Goal: Communication & Community: Participate in discussion

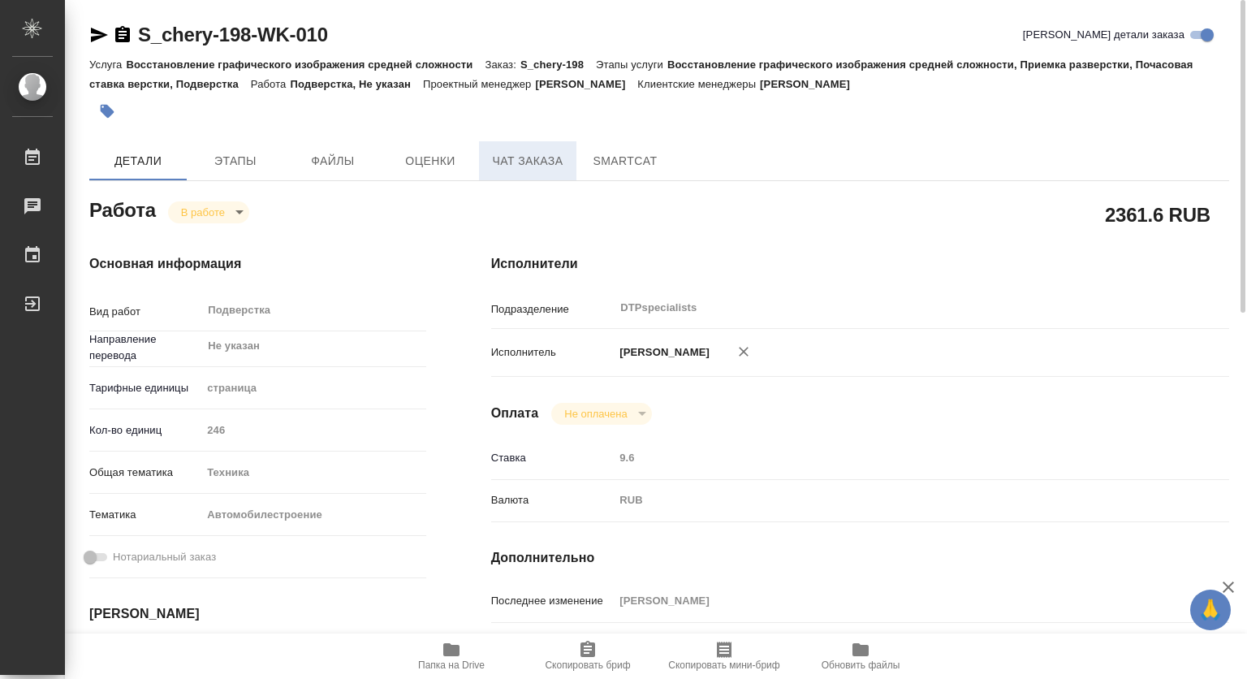
click at [535, 160] on span "Чат заказа" at bounding box center [528, 161] width 78 height 20
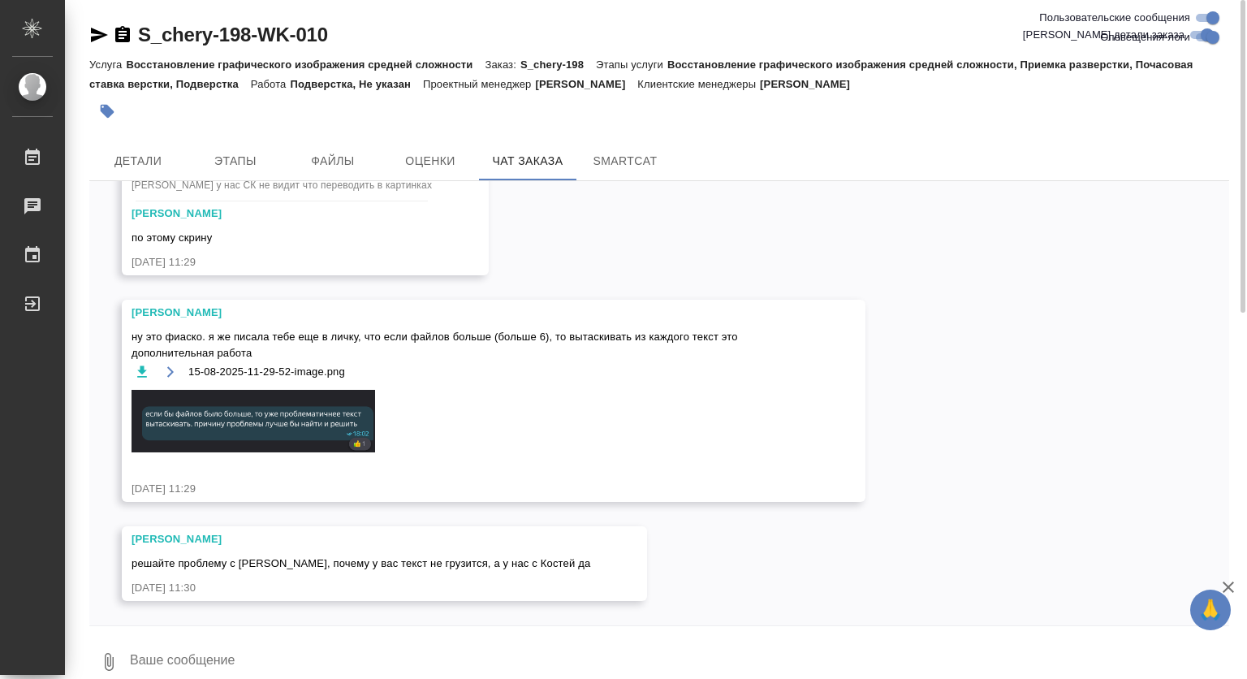
scroll to position [18936, 0]
click at [154, 156] on span "Детали" at bounding box center [138, 161] width 78 height 20
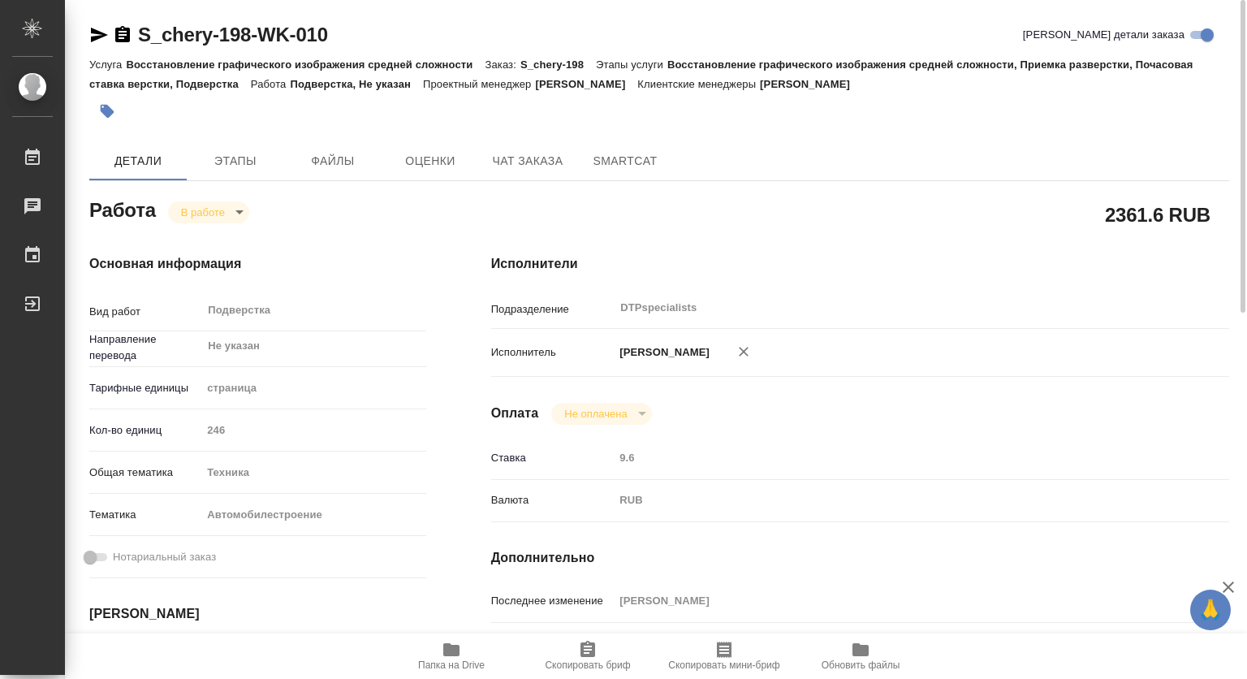
type textarea "x"
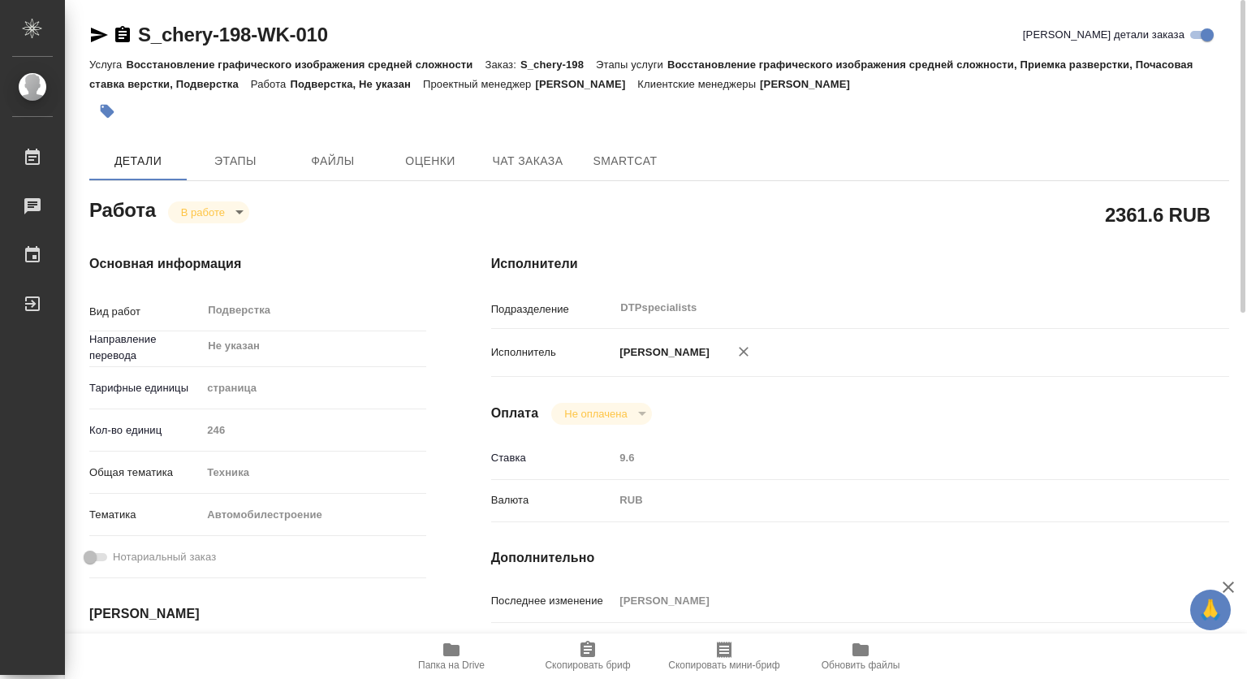
type textarea "x"
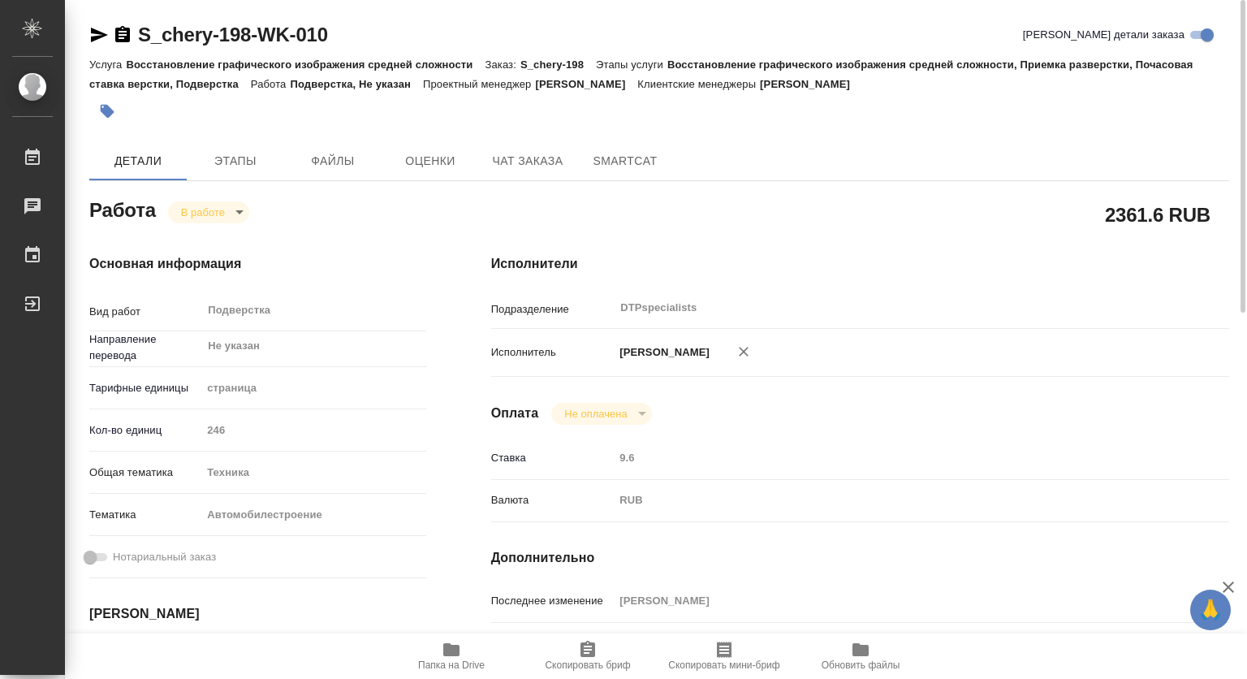
type textarea "x"
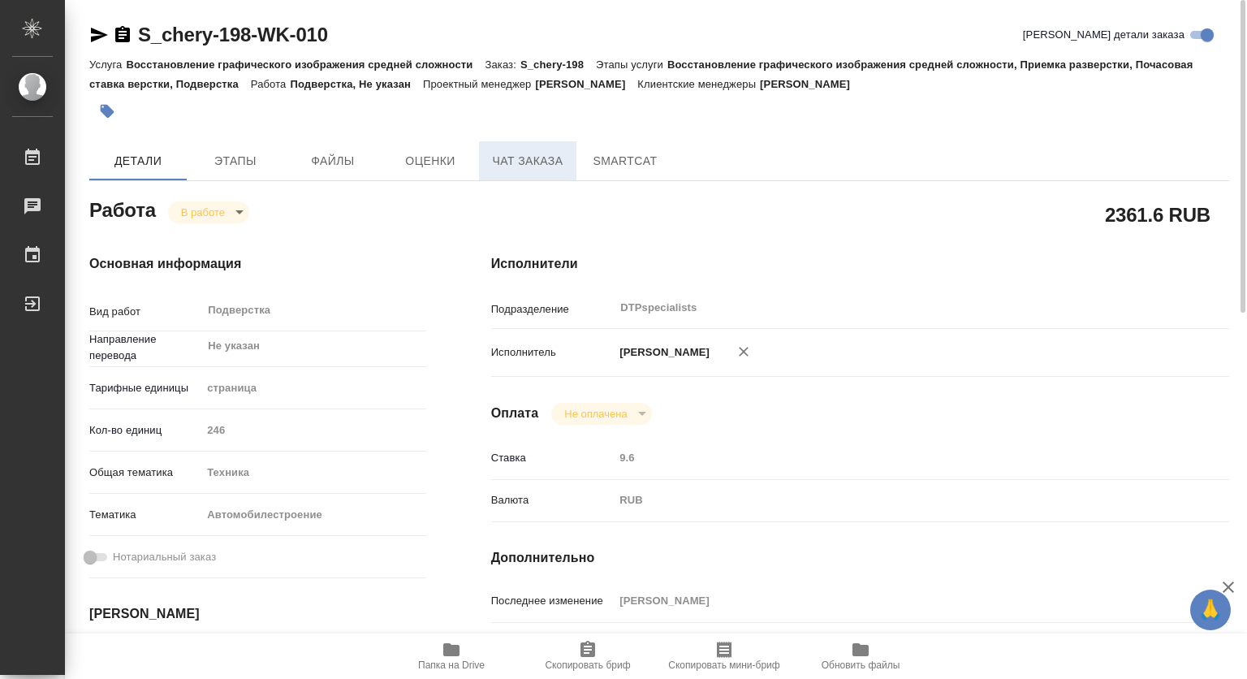
click at [507, 156] on span "Чат заказа" at bounding box center [528, 161] width 78 height 20
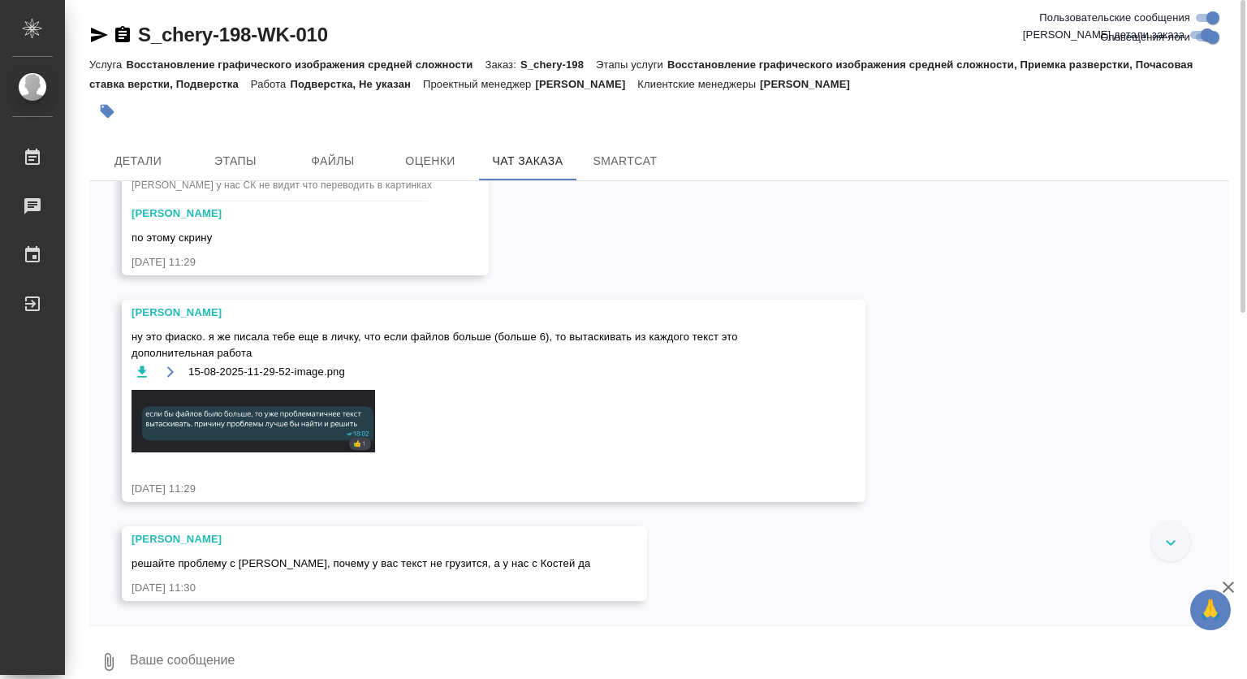
scroll to position [18936, 0]
click at [149, 147] on button "Детали" at bounding box center [137, 160] width 97 height 39
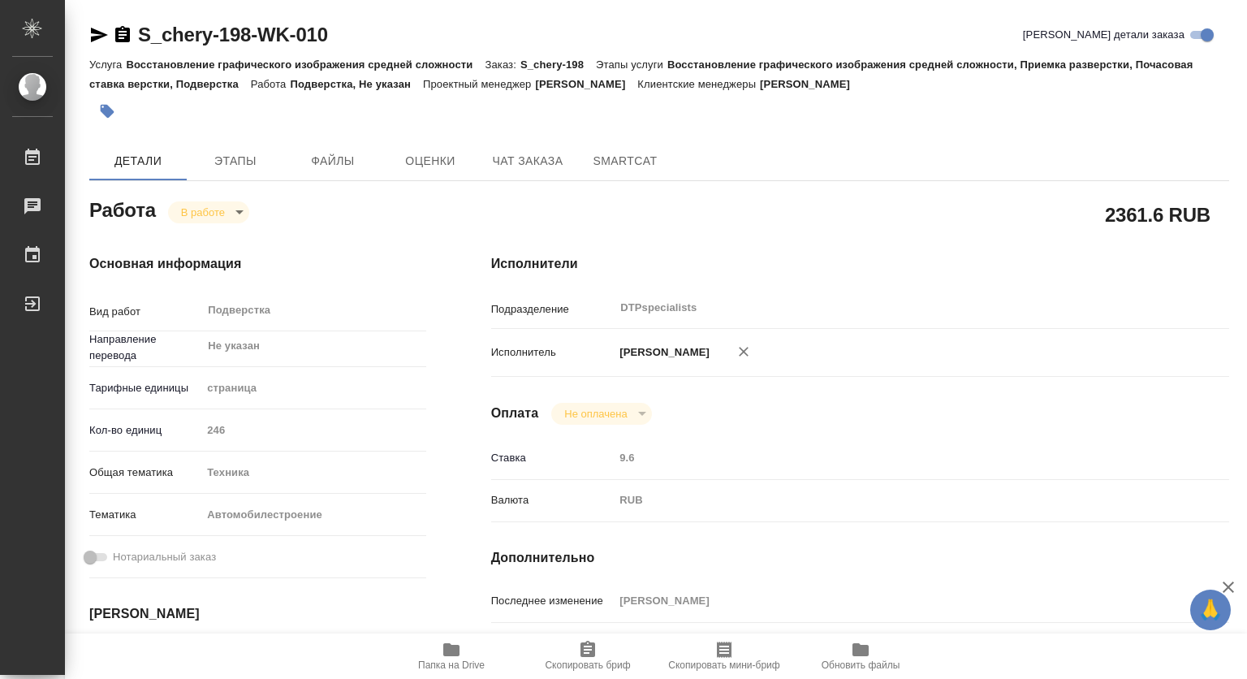
type textarea "x"
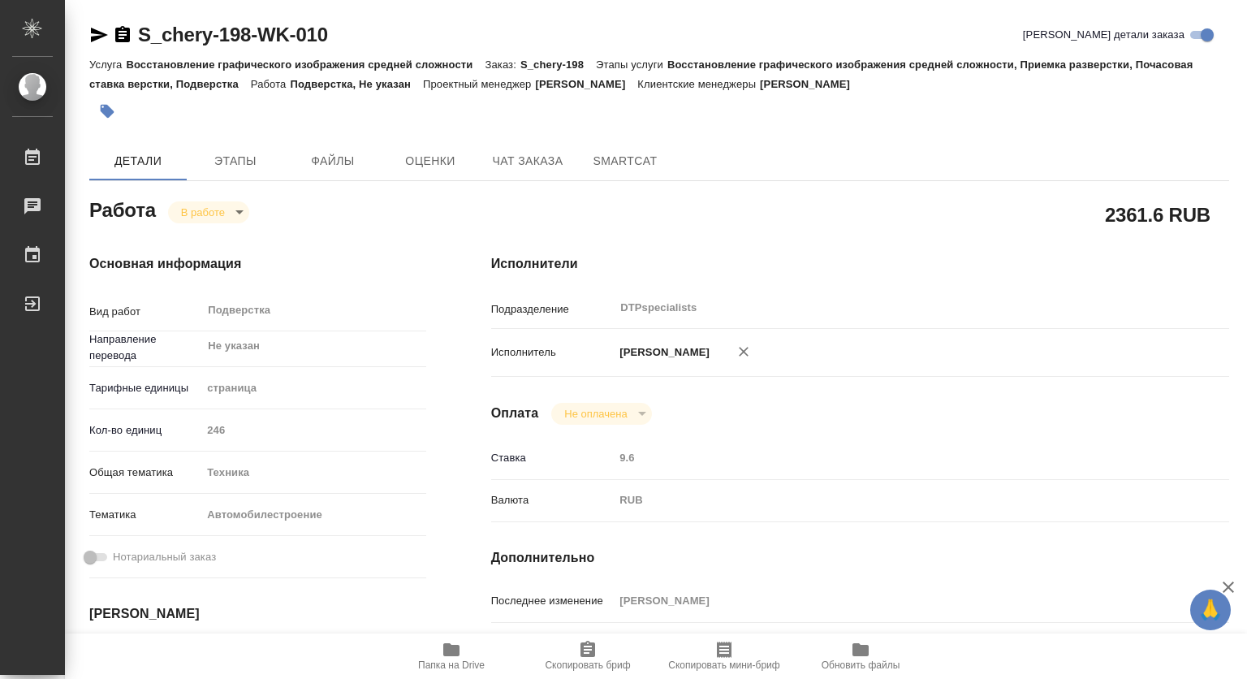
type textarea "x"
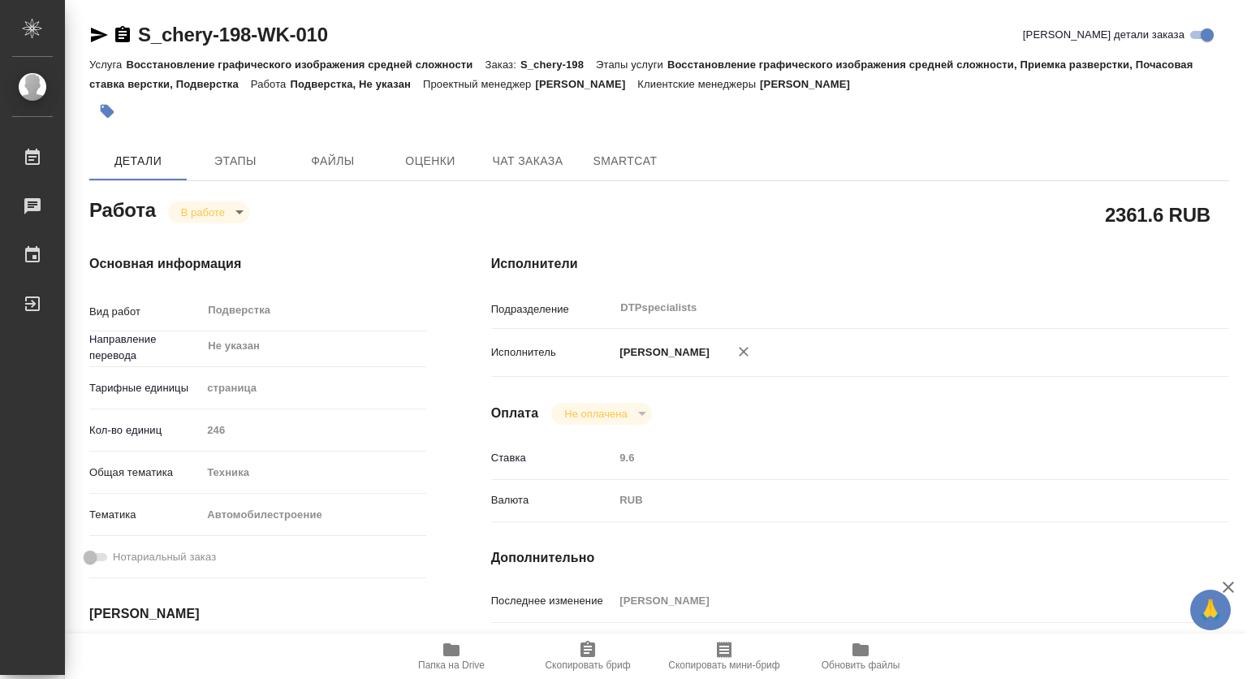
type textarea "x"
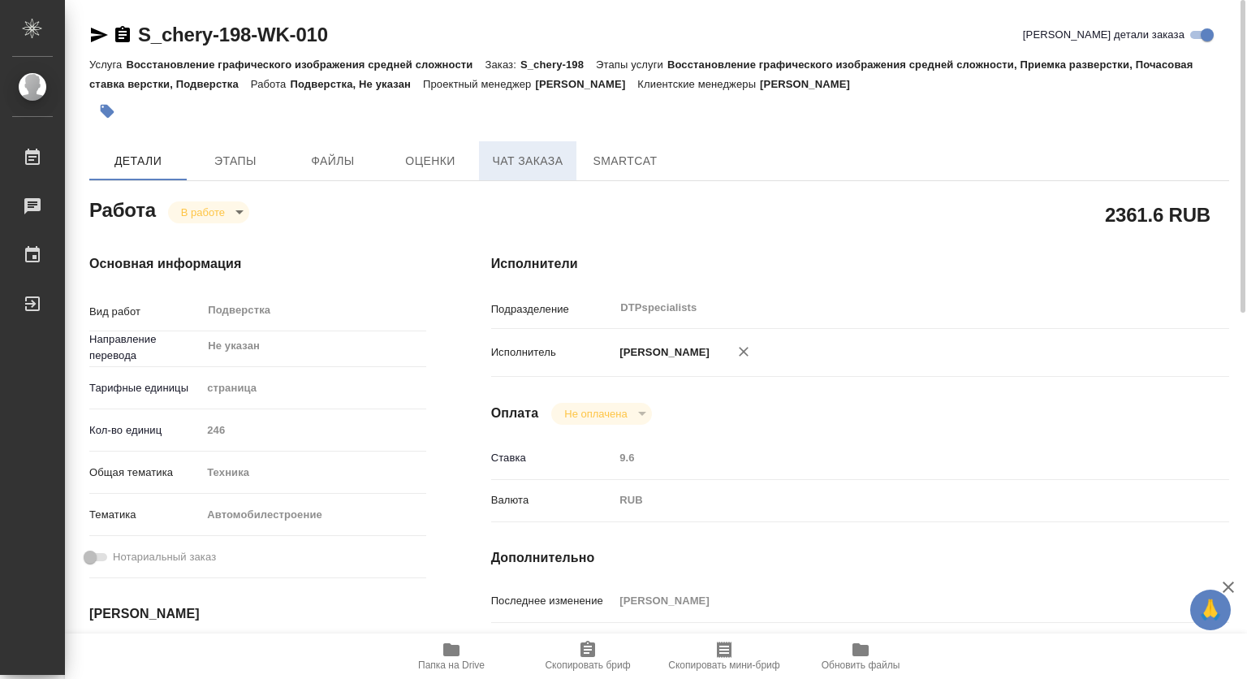
click at [526, 153] on span "Чат заказа" at bounding box center [528, 161] width 78 height 20
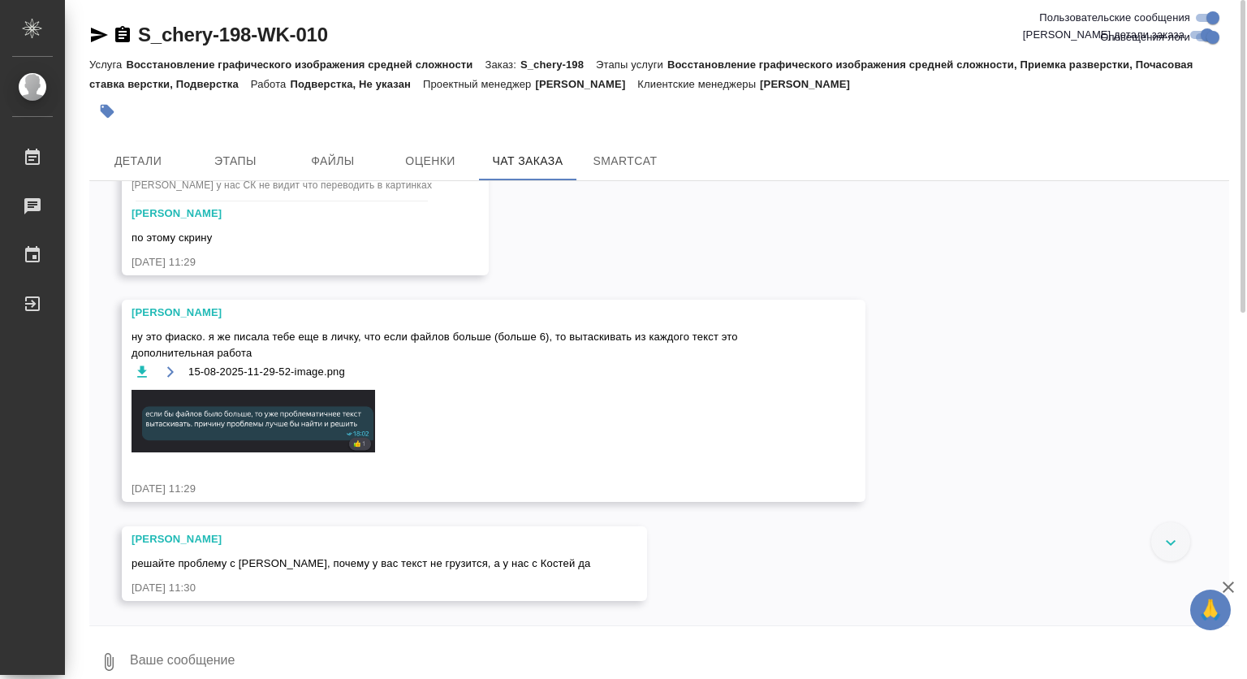
scroll to position [18611, 0]
click at [130, 153] on span "Детали" at bounding box center [138, 161] width 78 height 20
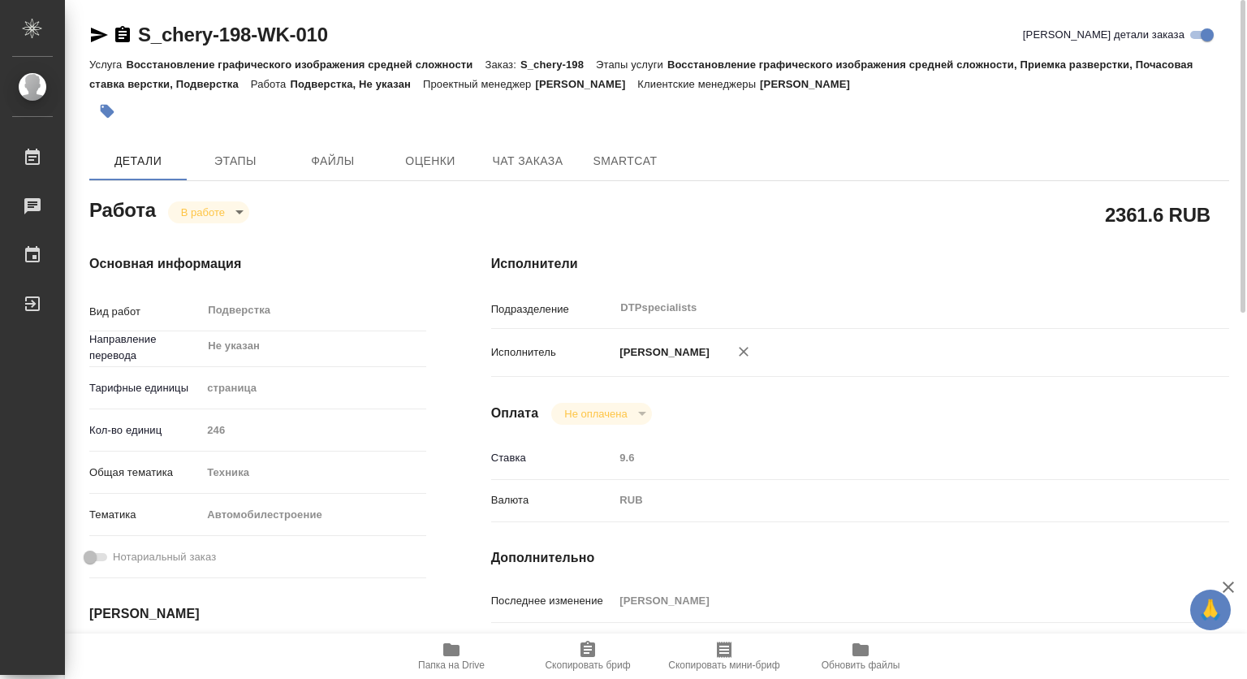
type textarea "x"
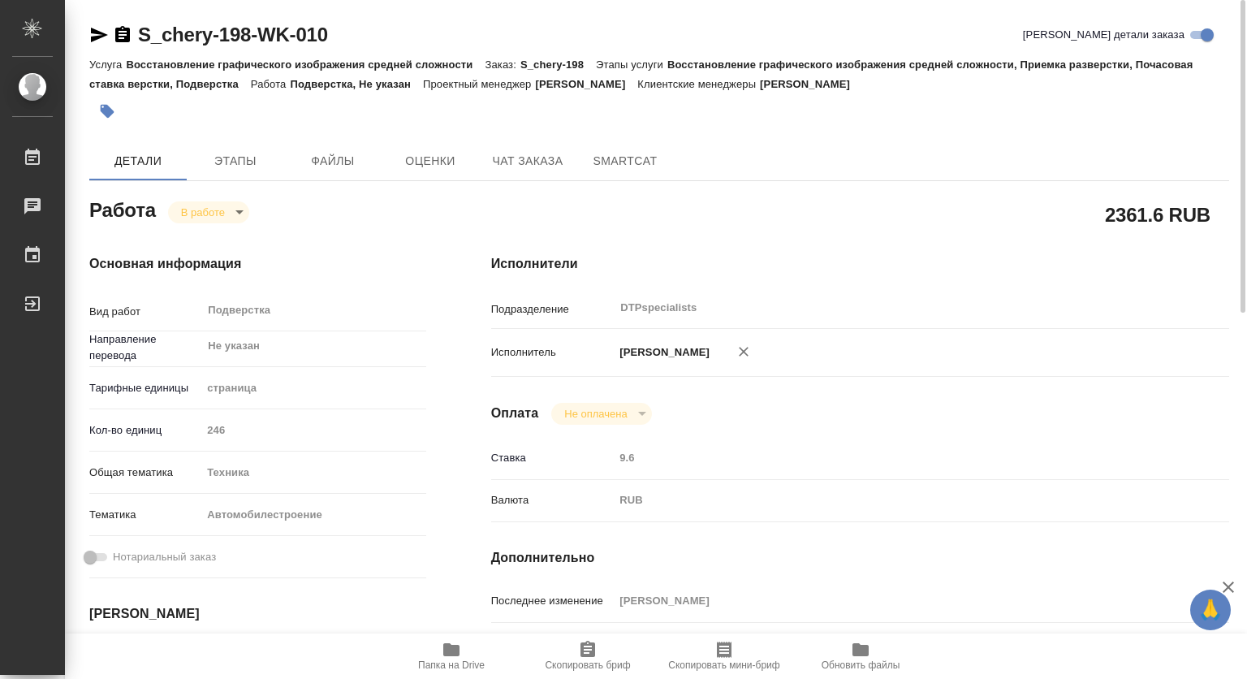
type textarea "x"
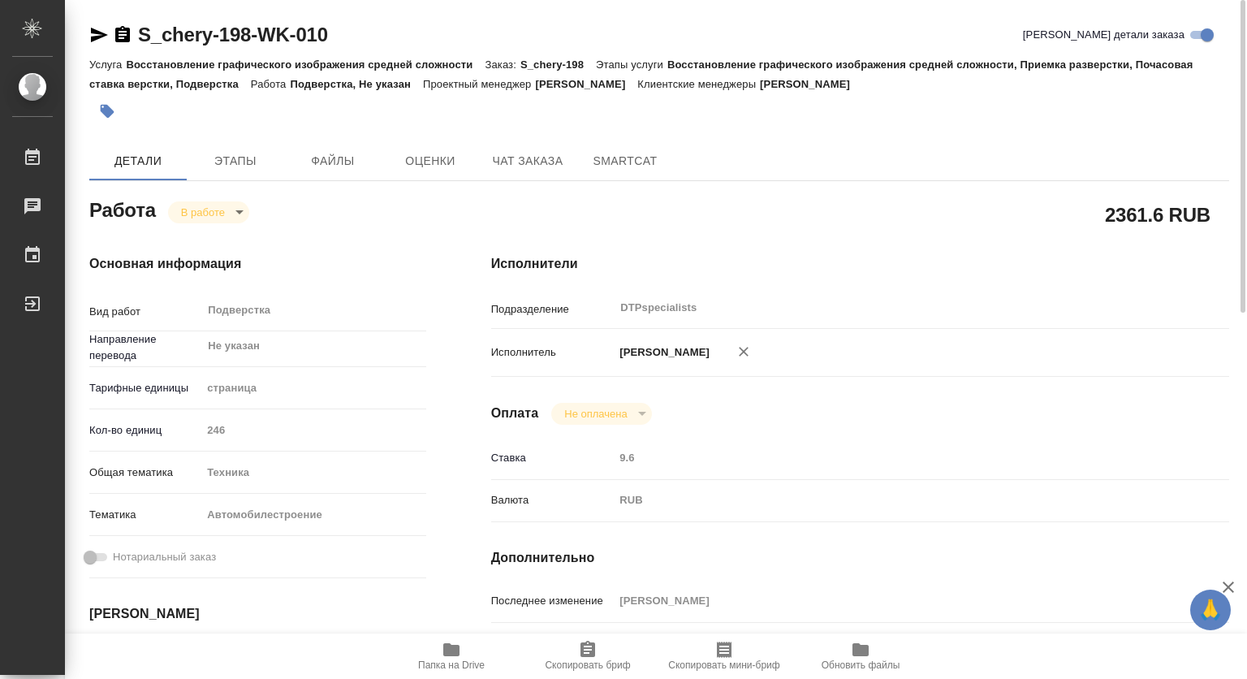
type textarea "x"
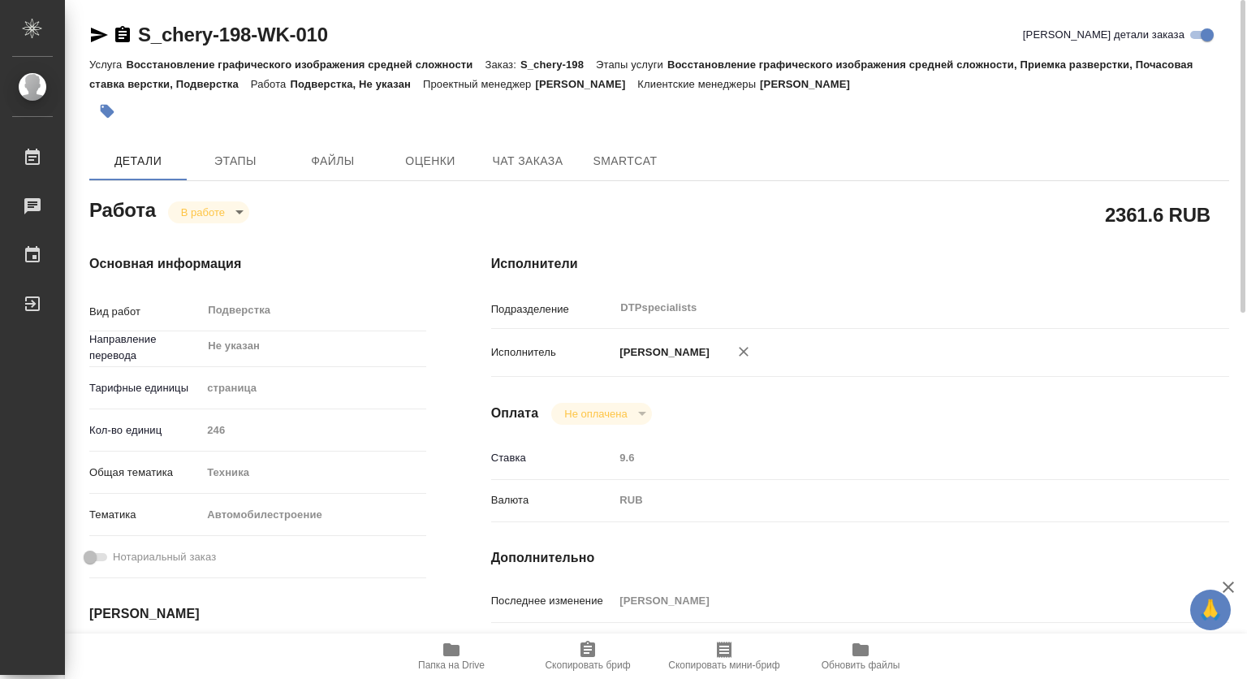
type textarea "x"
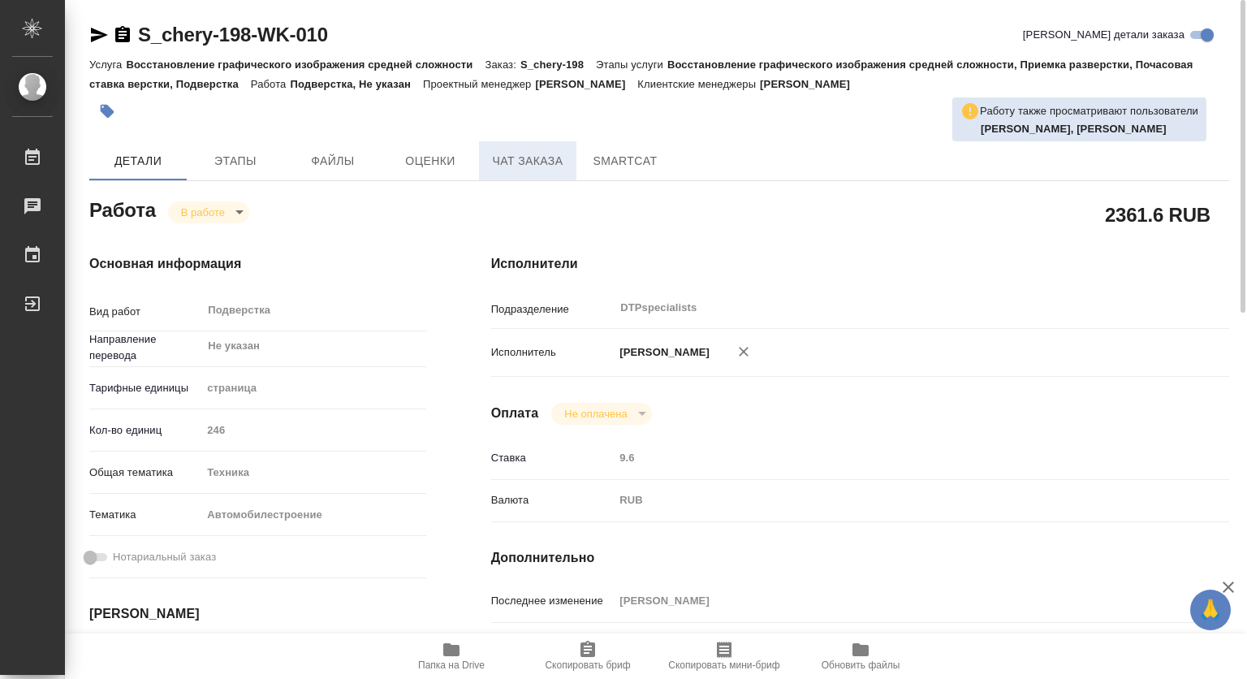
click at [525, 156] on span "Чат заказа" at bounding box center [528, 161] width 78 height 20
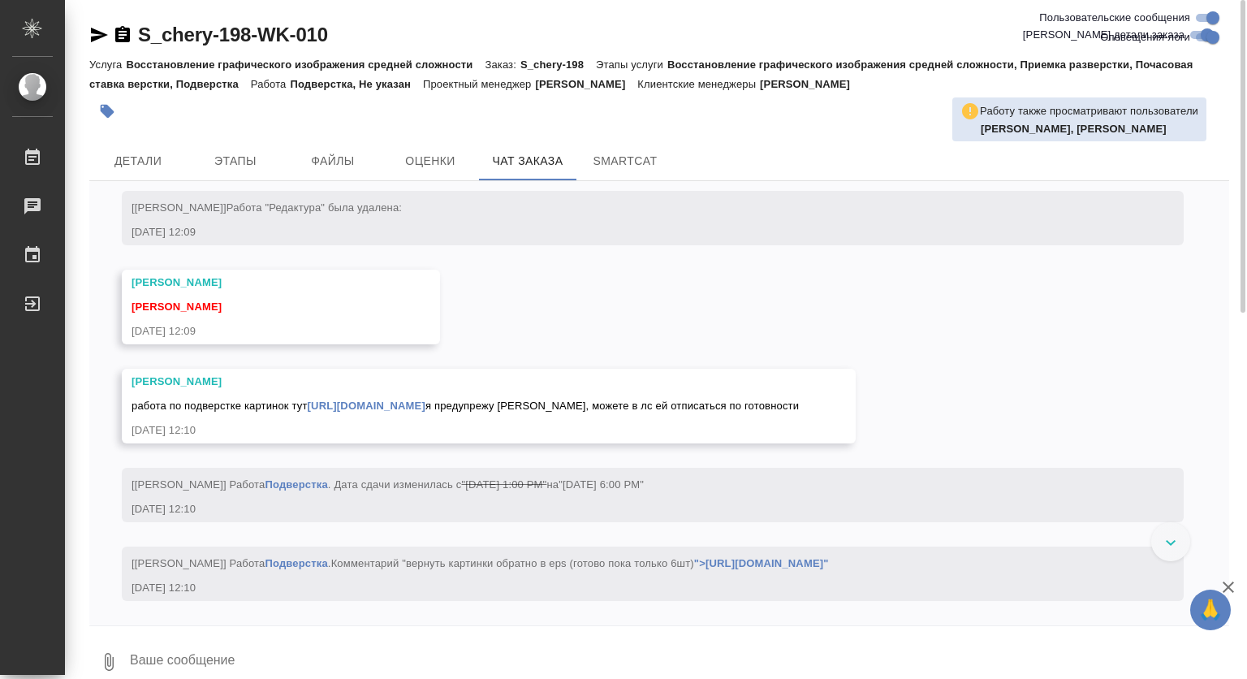
scroll to position [20342, 0]
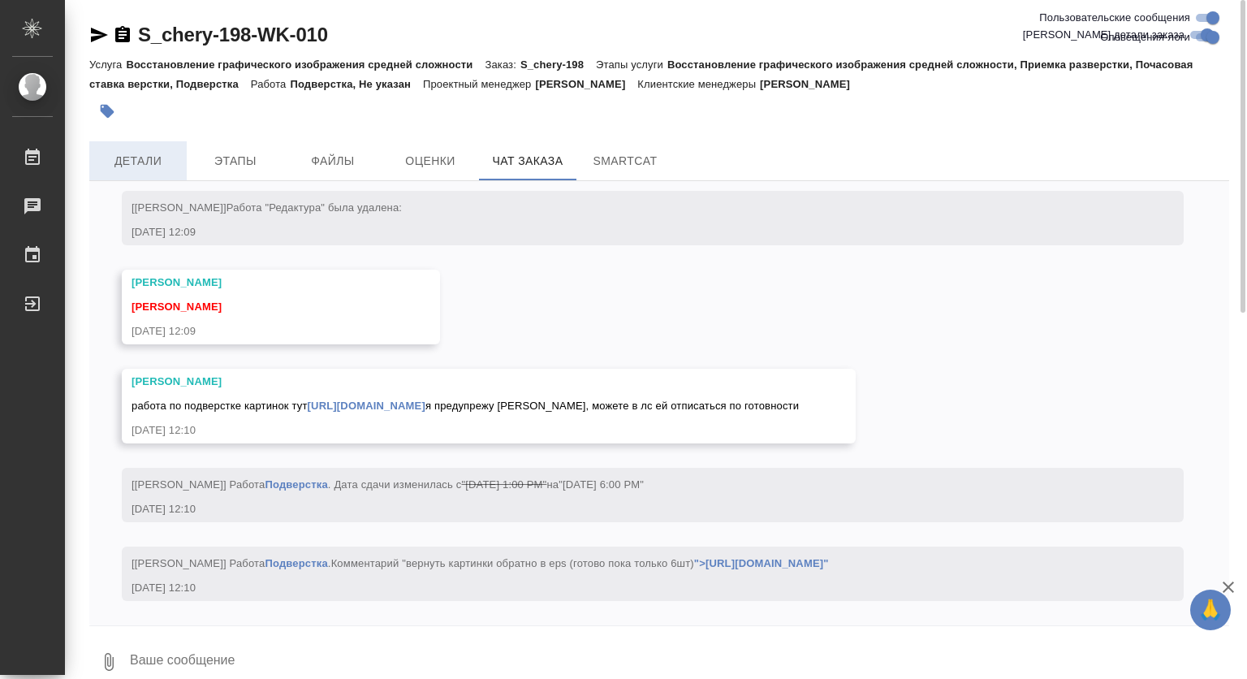
click at [153, 149] on button "Детали" at bounding box center [137, 160] width 97 height 39
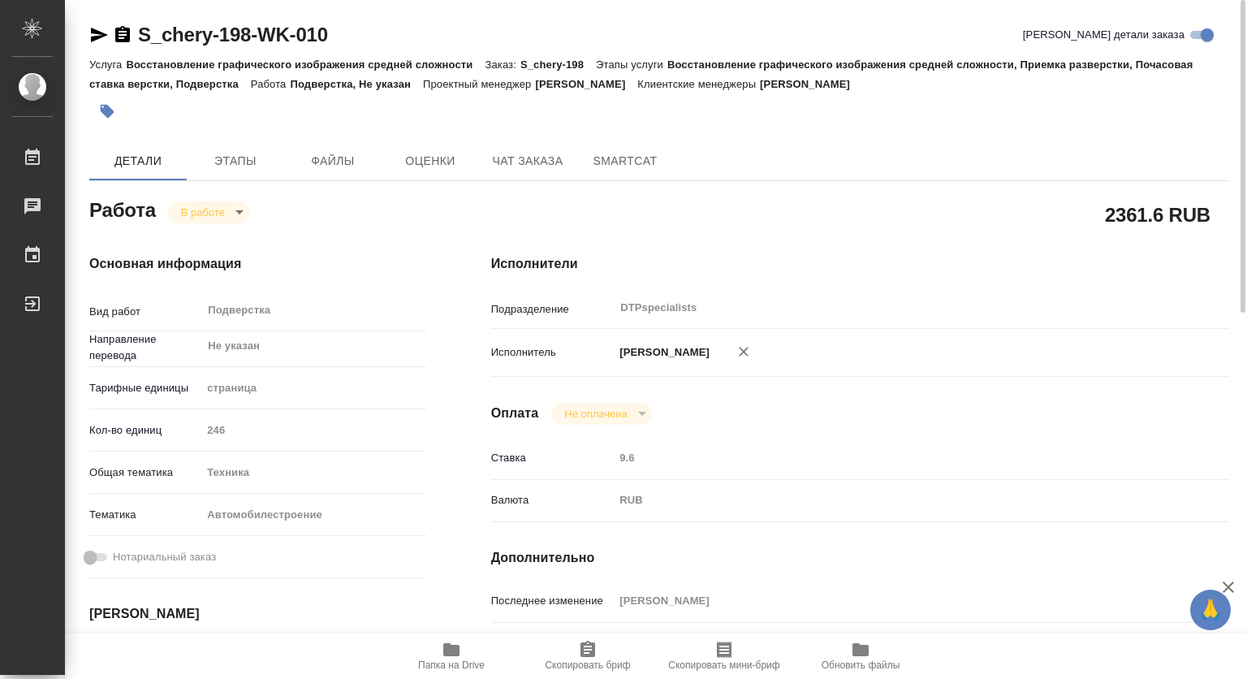
type textarea "x"
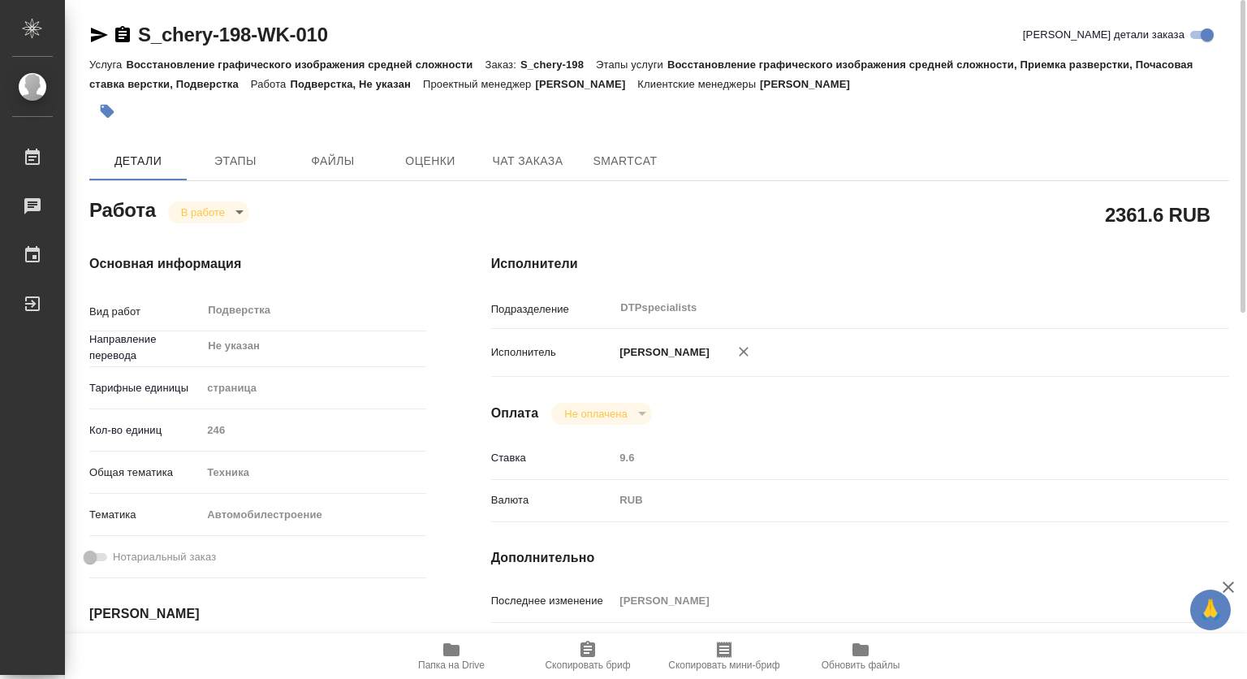
type textarea "x"
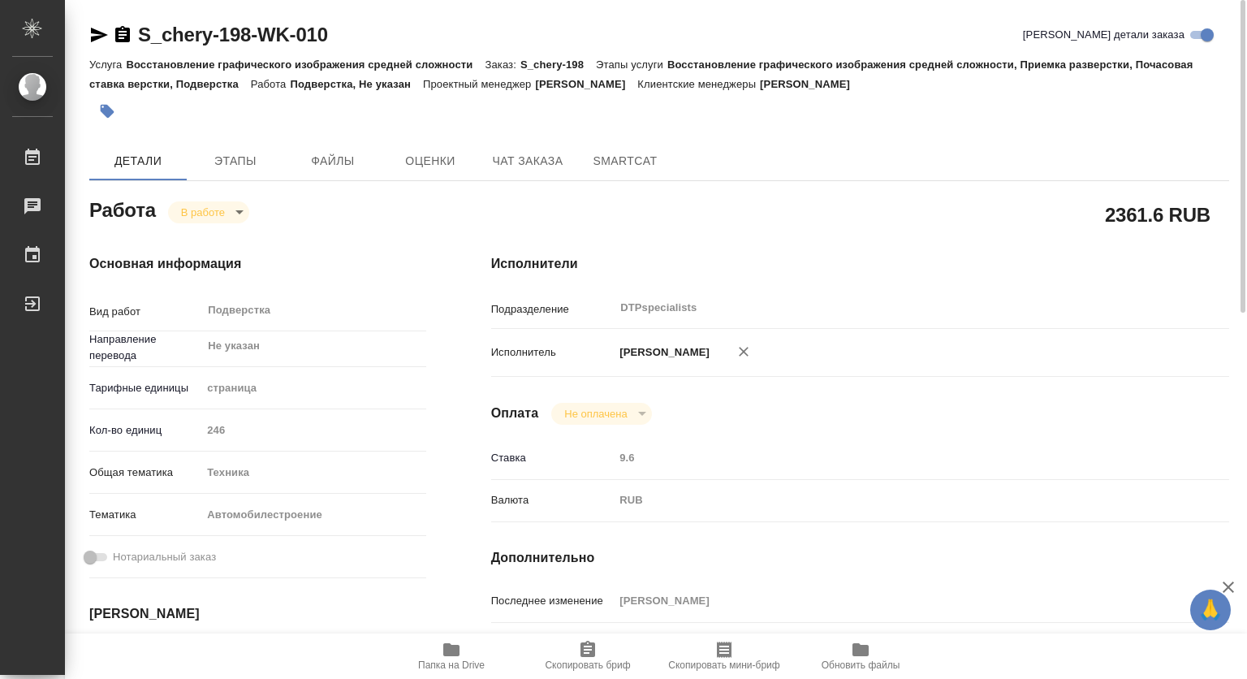
type textarea "x"
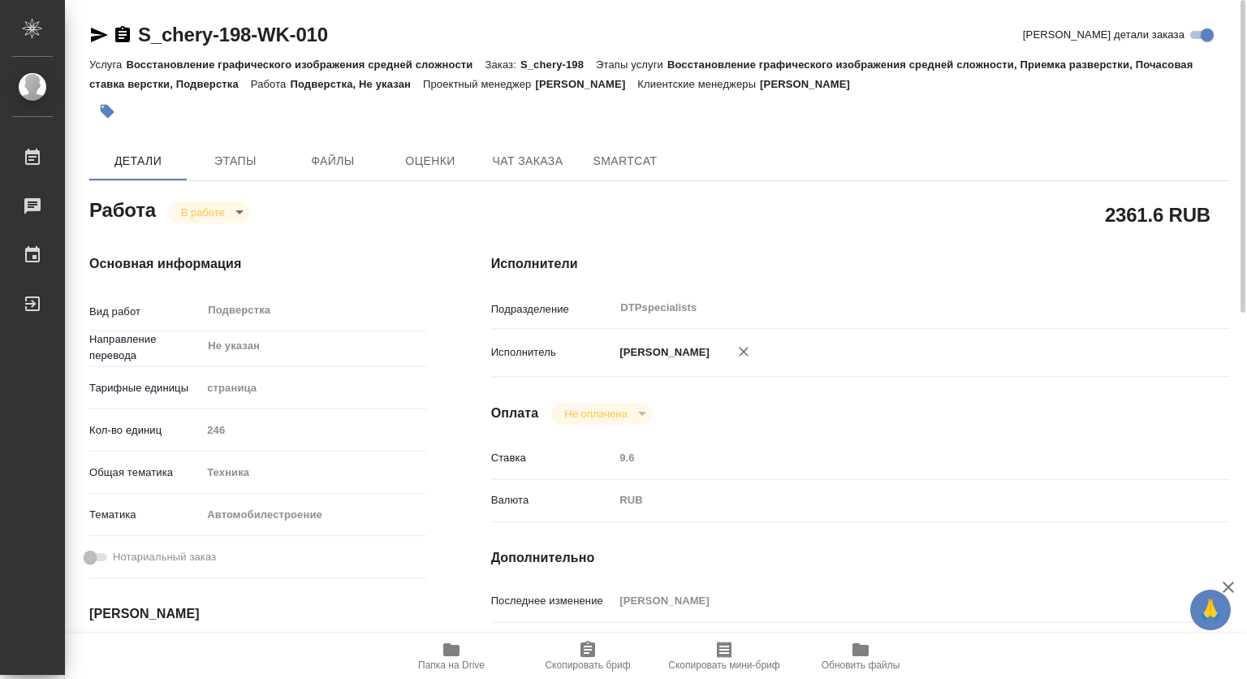
type textarea "x"
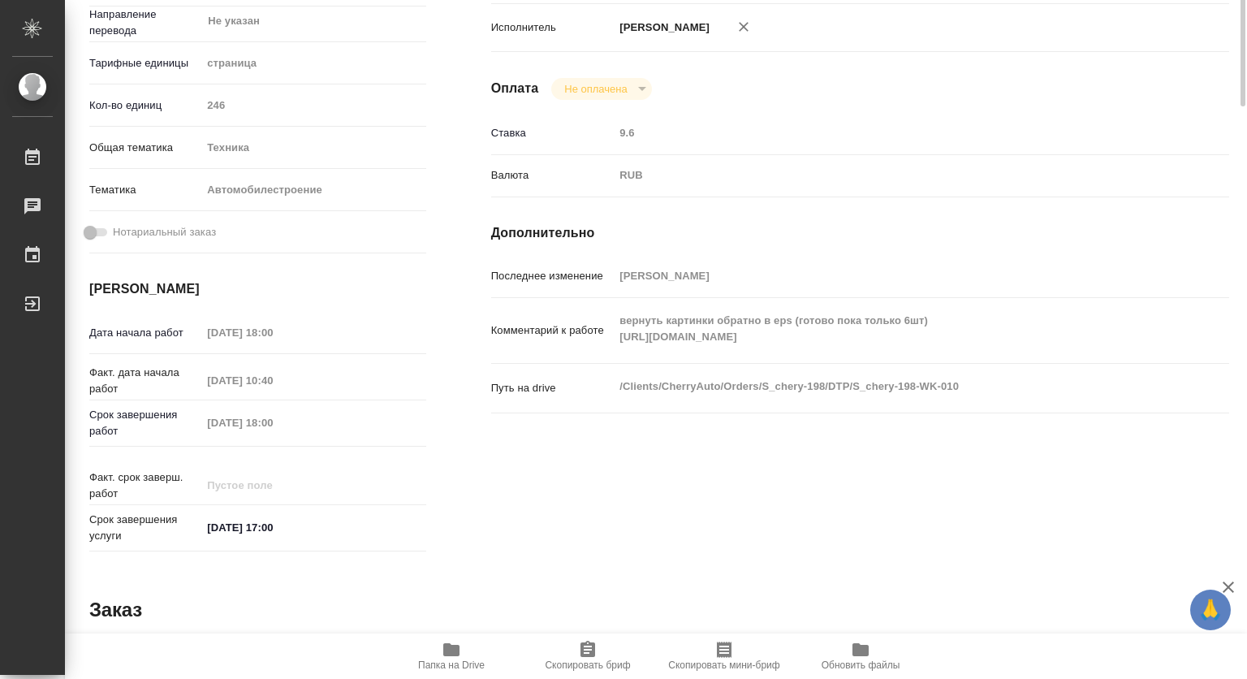
scroll to position [406, 0]
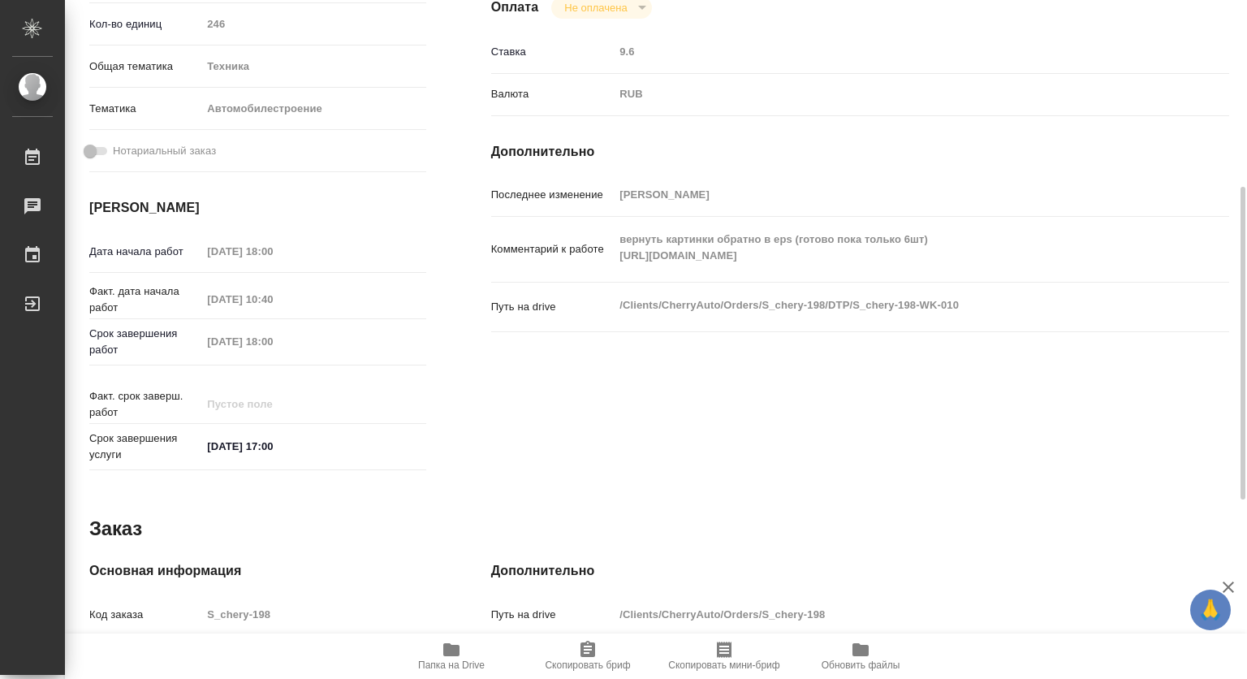
click at [609, 261] on div "Комментарий к работе вернуть картинки обратно в eps (готово пока только 6шт) [U…" at bounding box center [860, 249] width 738 height 52
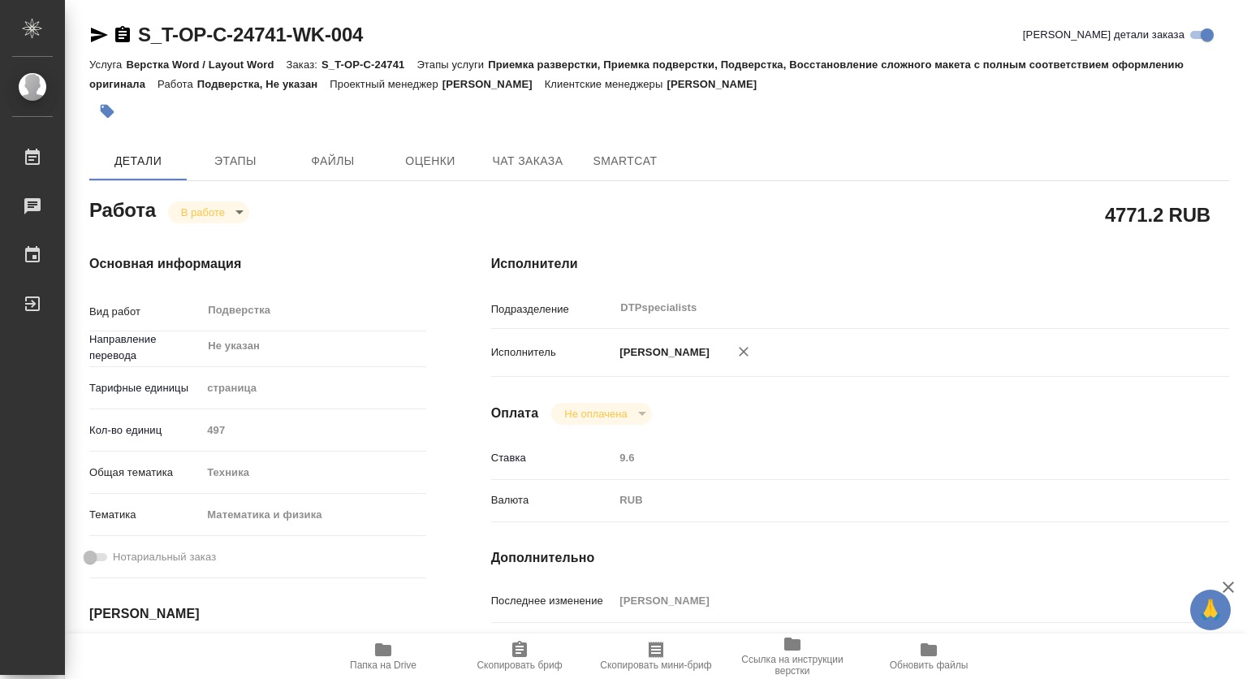
scroll to position [244, 0]
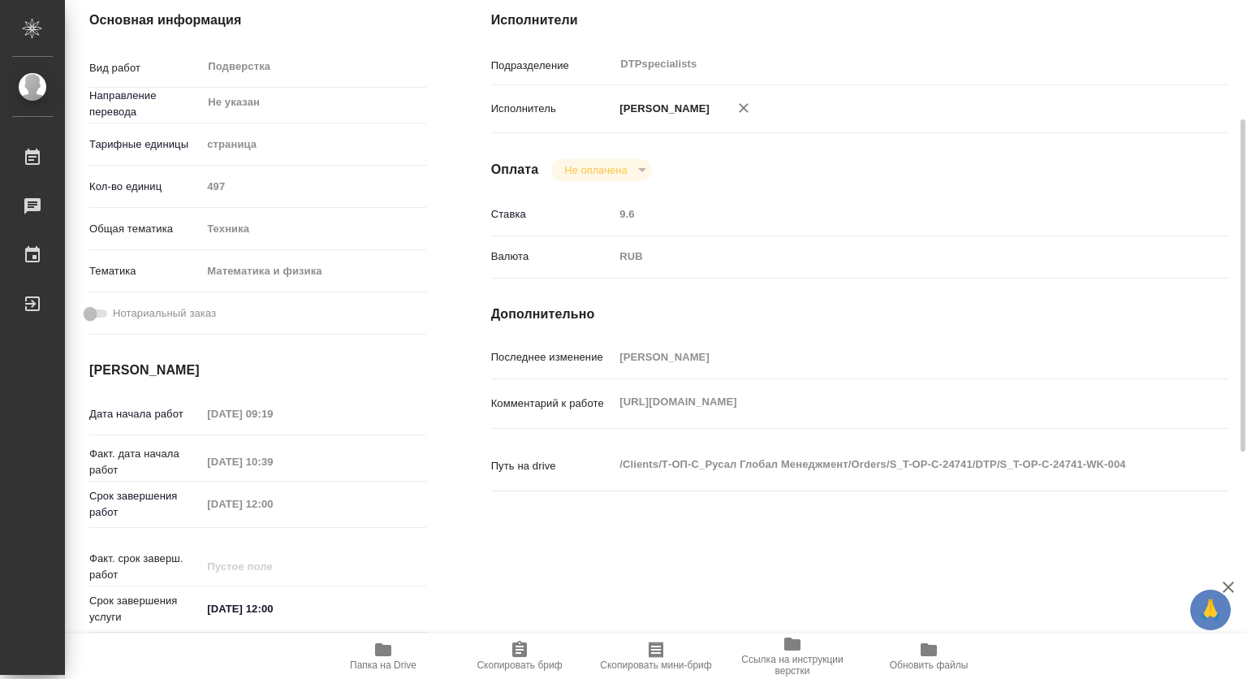
click at [367, 659] on span "Папка на Drive" at bounding box center [383, 664] width 67 height 11
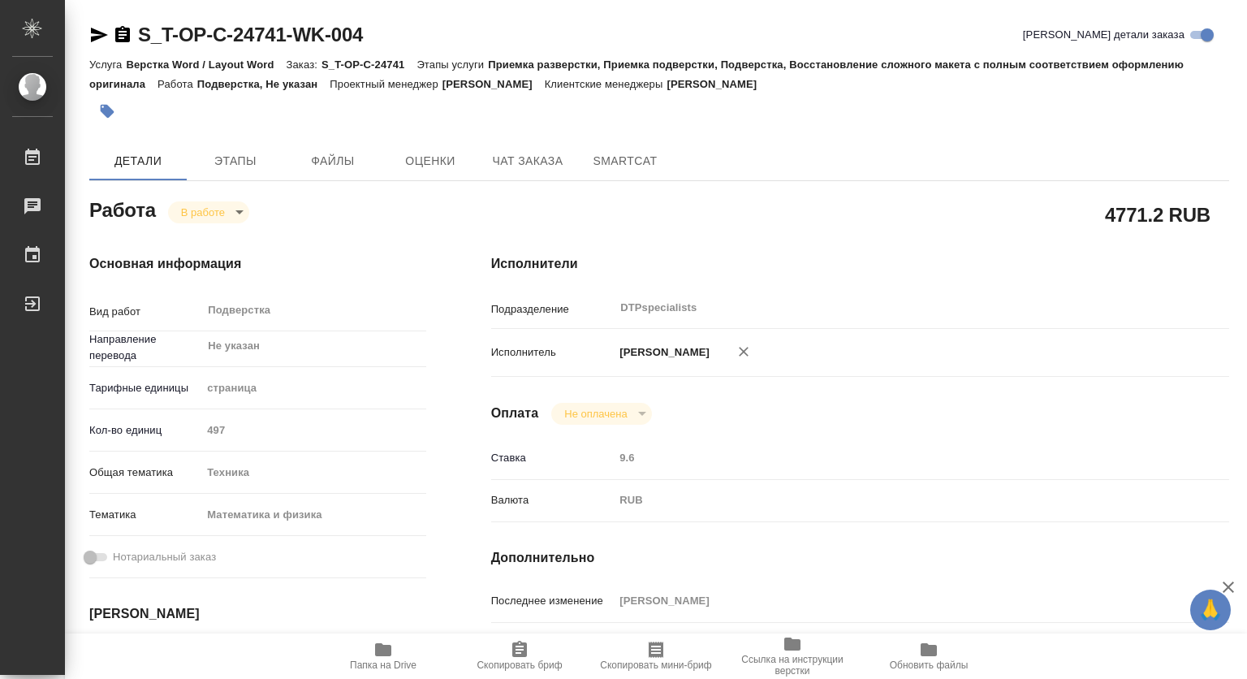
scroll to position [244, 0]
